Goal: Information Seeking & Learning: Learn about a topic

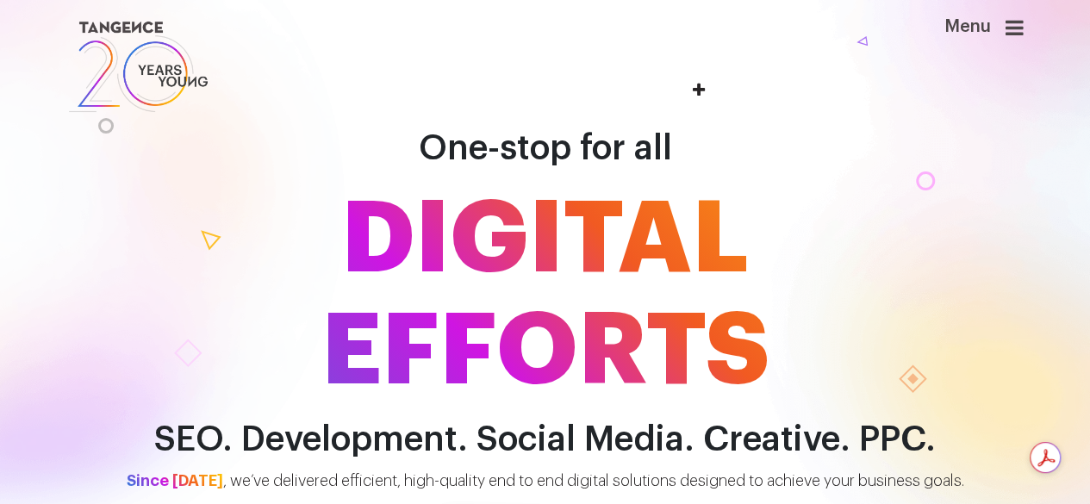
click at [1034, 28] on div "Menu" at bounding box center [955, 66] width 164 height 99
click at [1024, 29] on icon at bounding box center [1015, 27] width 18 height 21
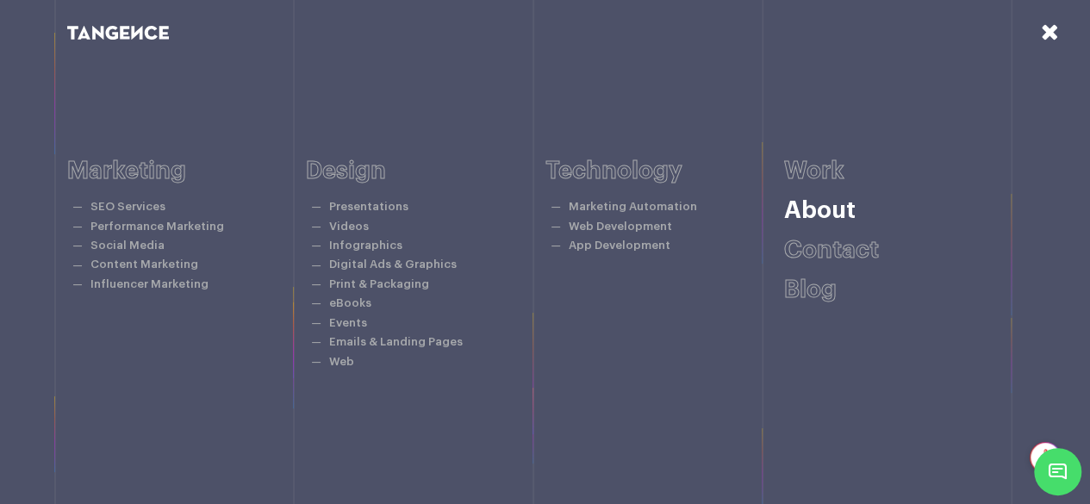
click at [827, 209] on link "About" at bounding box center [820, 210] width 72 height 24
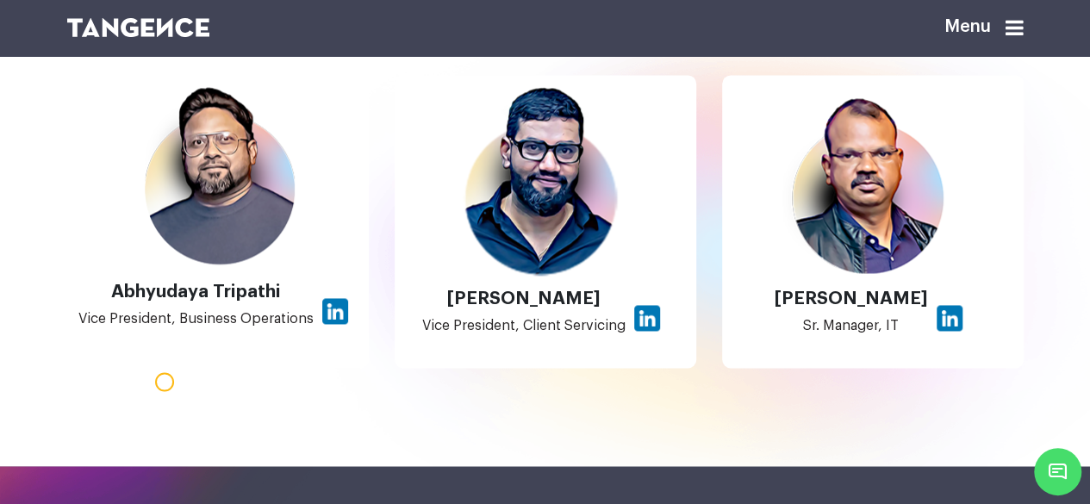
scroll to position [1379, 0]
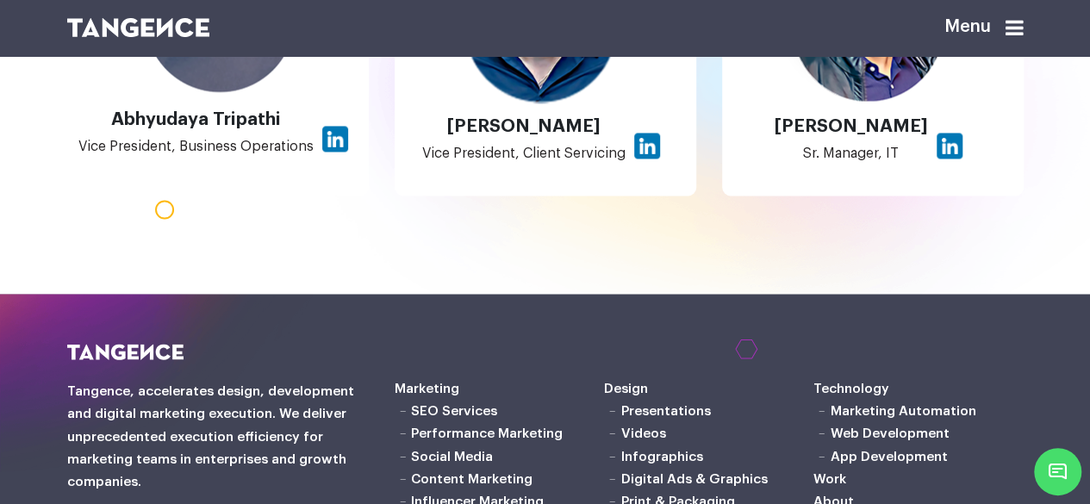
click at [559, 103] on img at bounding box center [546, 7] width 188 height 192
click at [639, 159] on img at bounding box center [647, 146] width 26 height 26
